Goal: Check status

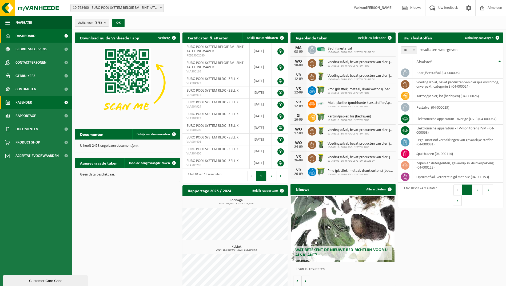
click at [39, 103] on link "Kalender" at bounding box center [36, 102] width 72 height 13
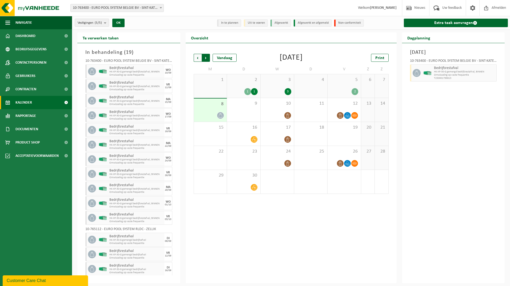
click at [198, 56] on span "Vorige" at bounding box center [198, 58] width 8 height 8
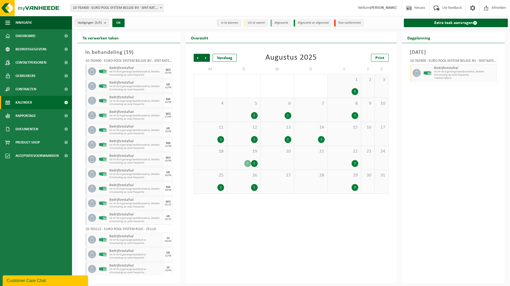
click at [251, 109] on div "5 2" at bounding box center [243, 110] width 33 height 24
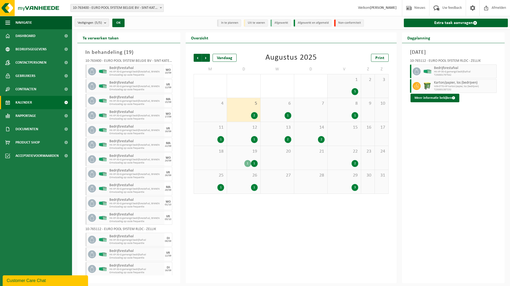
click at [403, 88] on div "Dinsdag 5 augustus 2025 10-765112 - EURO POOL SYSTEM RLDC - ZELLIK Bedrijfsrest…" at bounding box center [453, 163] width 103 height 240
click at [417, 86] on icon at bounding box center [416, 86] width 5 height 5
click at [421, 98] on button "Meer informatie bekijken" at bounding box center [434, 98] width 49 height 9
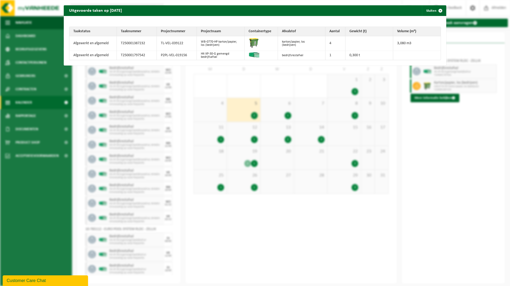
drag, startPoint x: 333, startPoint y: 42, endPoint x: 325, endPoint y: 42, distance: 7.7
click at [330, 42] on td "4" at bounding box center [335, 43] width 20 height 15
click at [435, 11] on span "button" at bounding box center [440, 10] width 11 height 11
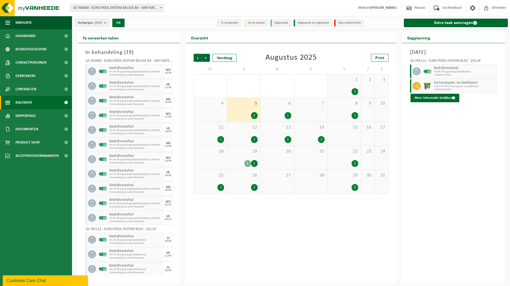
click at [242, 159] on div "19 1 1" at bounding box center [243, 158] width 33 height 24
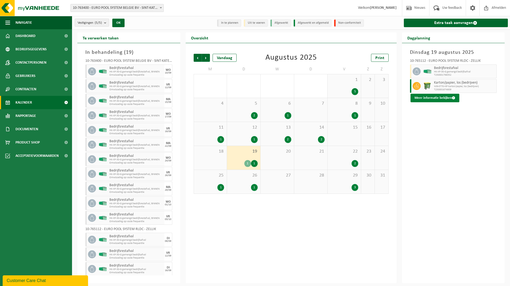
click at [445, 96] on button "Meer informatie bekijken" at bounding box center [434, 98] width 49 height 9
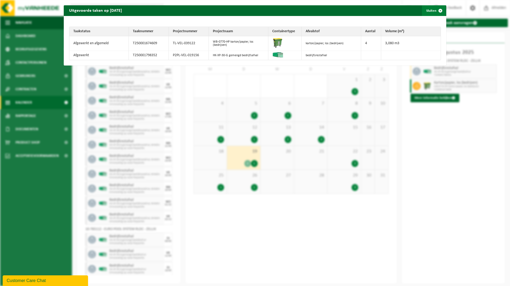
click at [435, 10] on span "button" at bounding box center [440, 10] width 11 height 11
